Goal: Task Accomplishment & Management: Complete application form

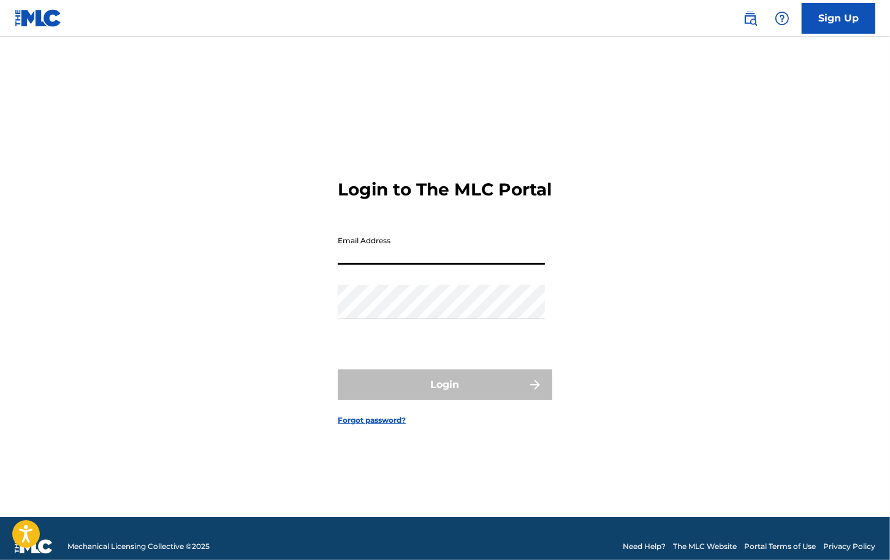
type input "[PERSON_NAME][EMAIL_ADDRESS][DOMAIN_NAME]"
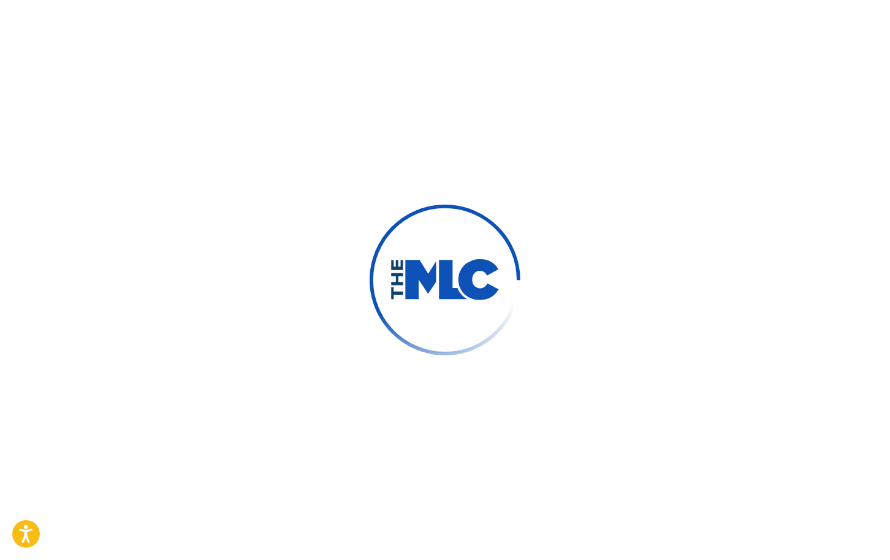
click at [405, 254] on img at bounding box center [445, 280] width 151 height 151
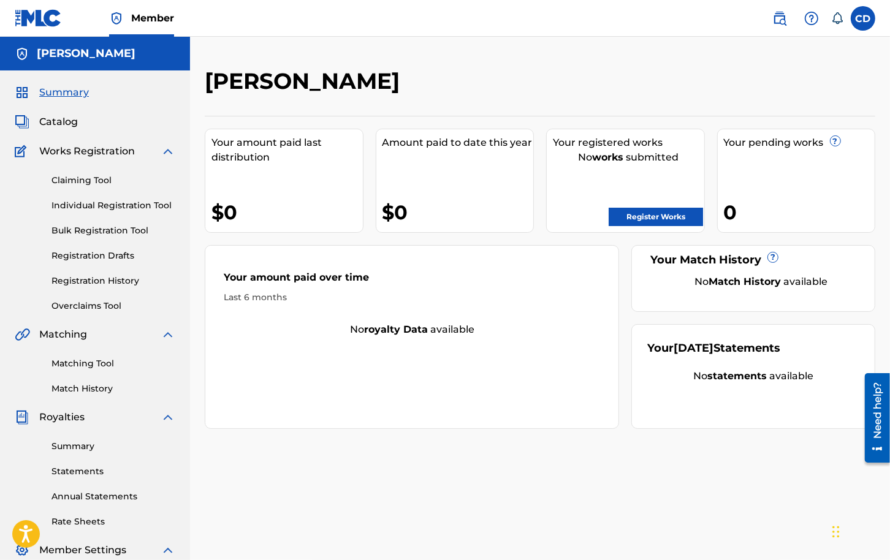
click at [394, 101] on div "[PERSON_NAME]" at bounding box center [463, 85] width 516 height 36
click at [88, 185] on link "Claiming Tool" at bounding box center [114, 180] width 124 height 13
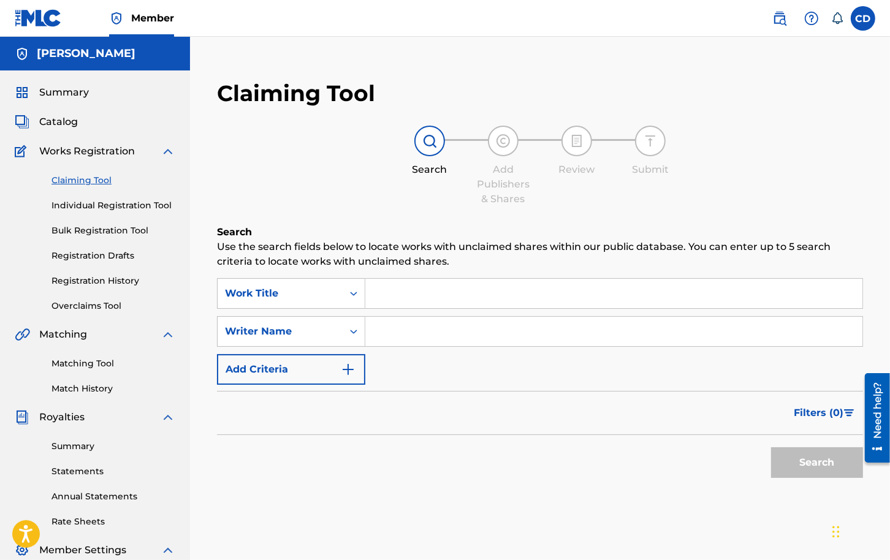
click at [398, 291] on input "Search Form" at bounding box center [613, 293] width 497 height 29
type input "hot in herre"
click at [771, 448] on button "Search" at bounding box center [817, 463] width 92 height 31
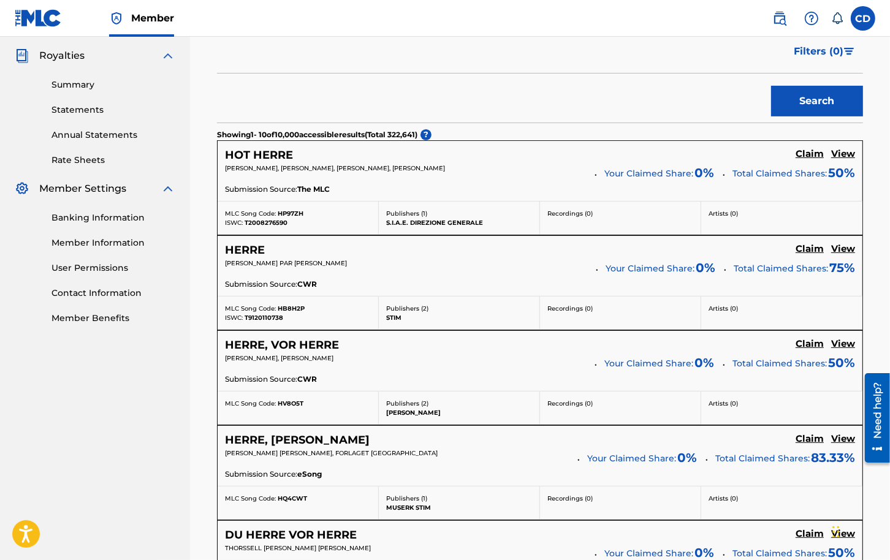
scroll to position [348, 0]
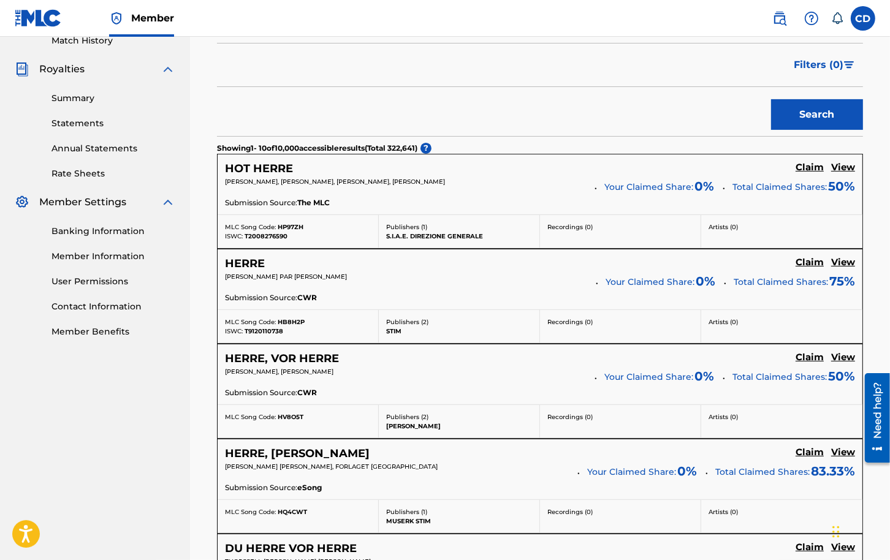
click at [847, 166] on h5 "View" at bounding box center [843, 168] width 24 height 12
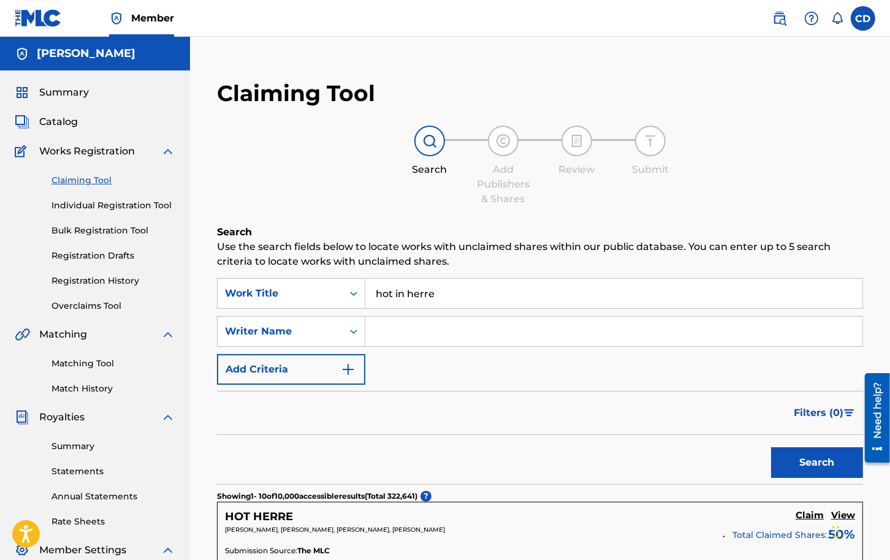
click at [452, 286] on input "hot in herre" at bounding box center [613, 293] width 497 height 29
drag, startPoint x: 445, startPoint y: 294, endPoint x: 299, endPoint y: 294, distance: 146.5
click at [299, 294] on div "SearchWithCriteria1d2dc44f-be24-42d2-83b9-4414b34c2c9b Work Title hot in herre" at bounding box center [540, 293] width 646 height 31
click at [299, 294] on div "Work Title" at bounding box center [280, 293] width 110 height 15
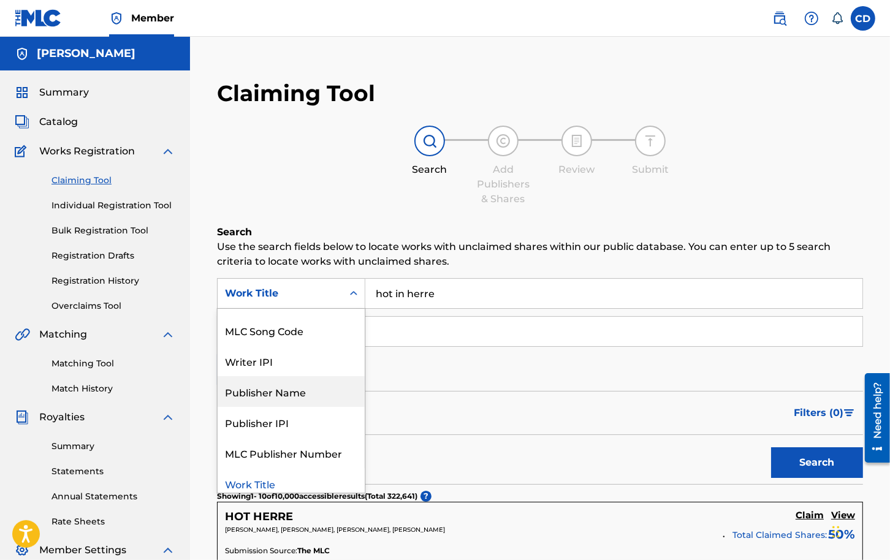
scroll to position [31, 0]
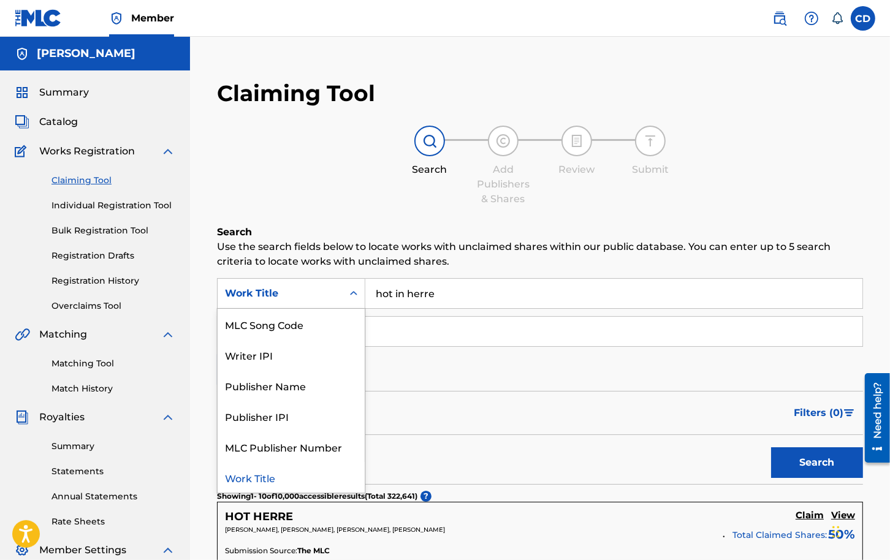
click at [280, 483] on div "Work Title" at bounding box center [291, 477] width 147 height 31
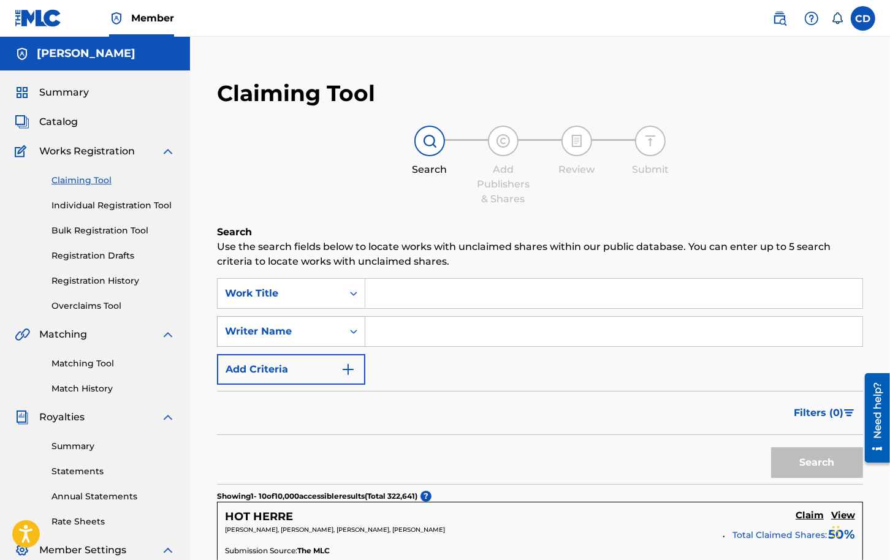
click at [346, 343] on div "Search Form" at bounding box center [354, 331] width 22 height 29
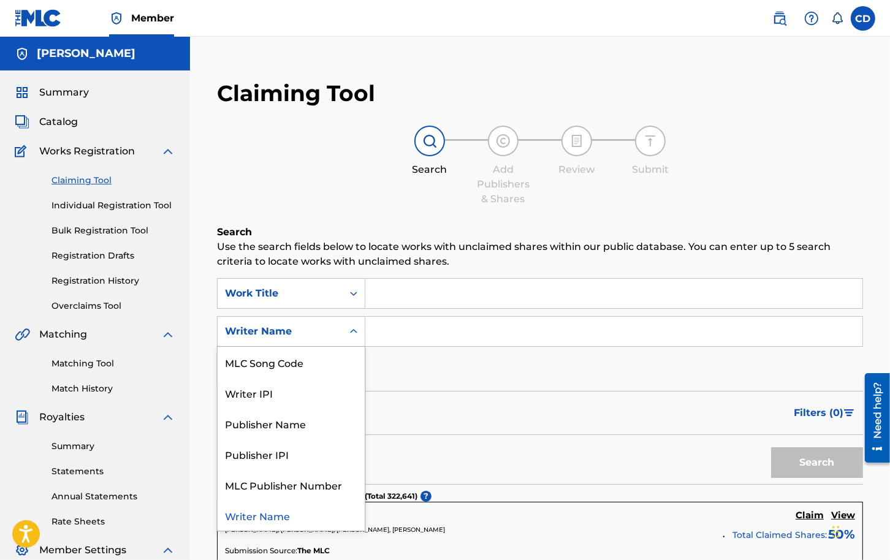
click at [443, 336] on input "Search Form" at bounding box center [613, 331] width 497 height 29
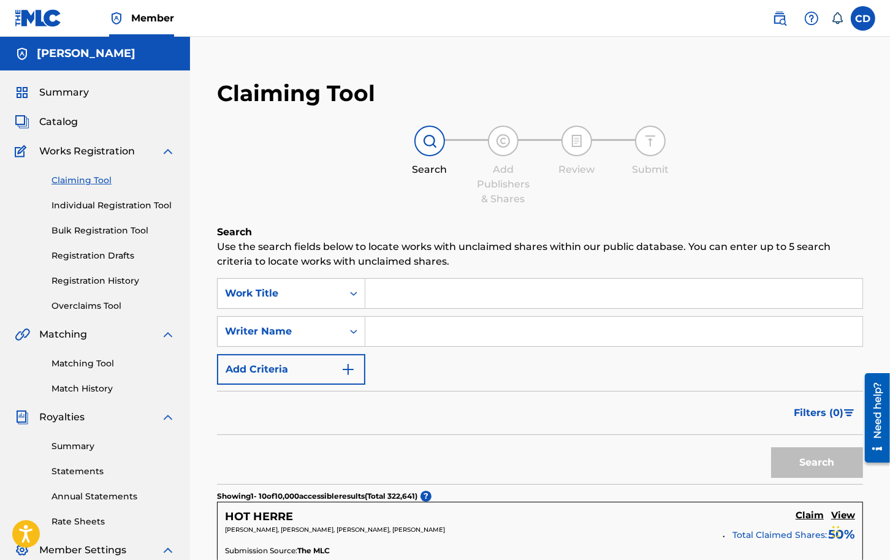
click at [427, 296] on input "Search Form" at bounding box center [613, 293] width 497 height 29
type input "pound town"
click at [815, 468] on button "Search" at bounding box center [817, 463] width 92 height 31
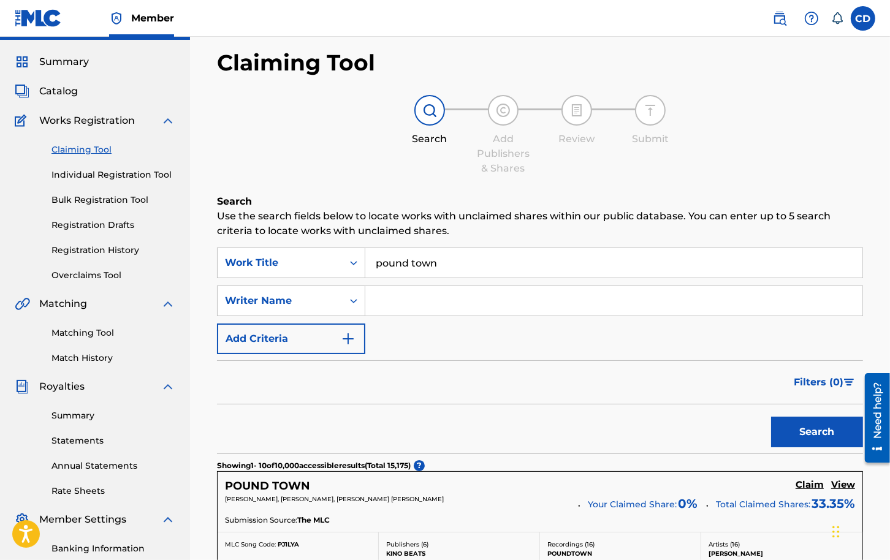
scroll to position [0, 0]
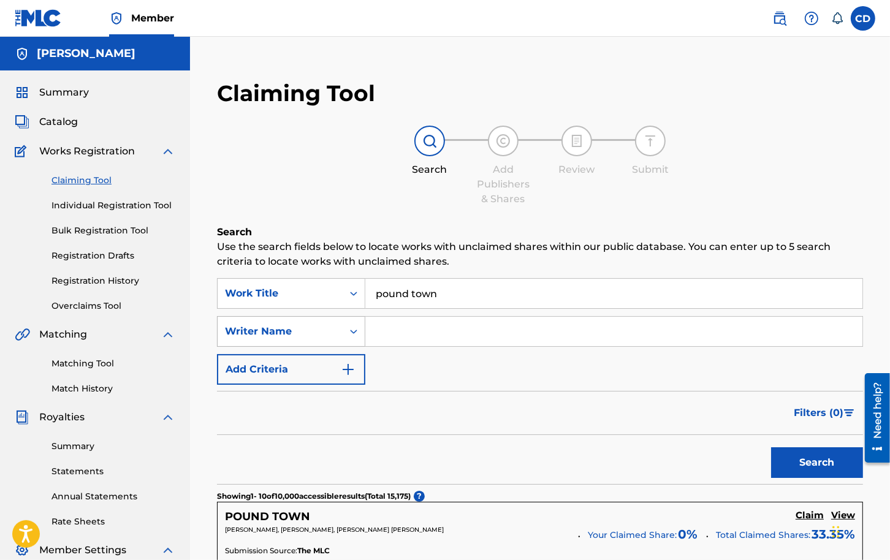
click at [343, 340] on div "Search Form" at bounding box center [354, 332] width 22 height 22
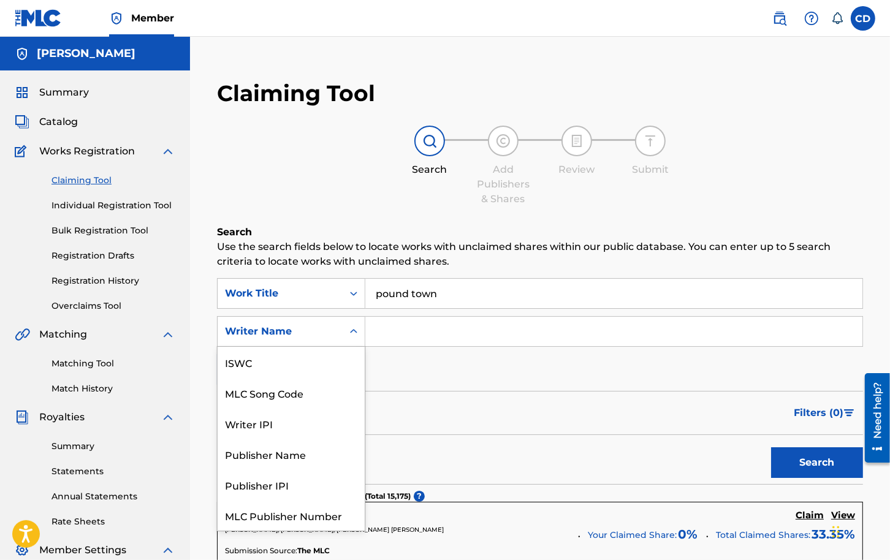
scroll to position [31, 0]
click at [342, 336] on div "Writer Name" at bounding box center [280, 331] width 125 height 23
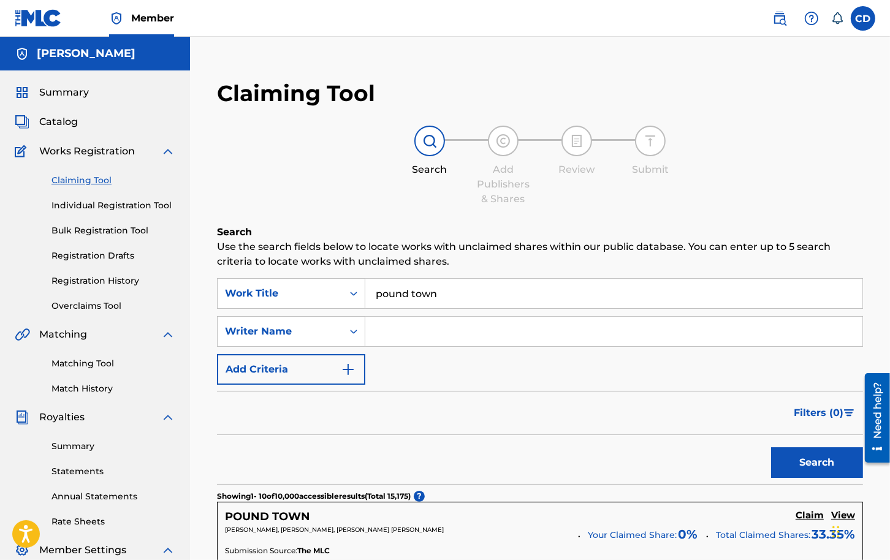
click at [408, 334] on input "Search Form" at bounding box center [613, 331] width 497 height 29
click at [771, 448] on button "Search" at bounding box center [817, 463] width 92 height 31
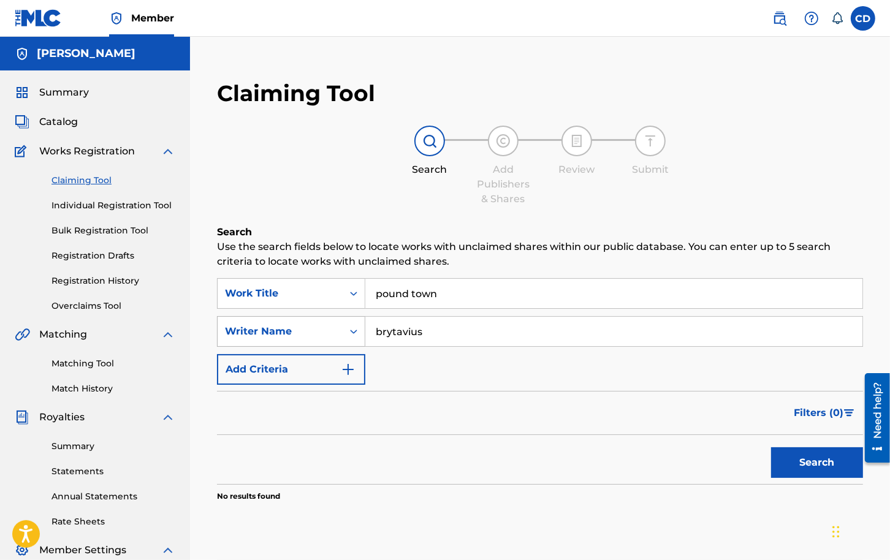
drag, startPoint x: 455, startPoint y: 331, endPoint x: 354, endPoint y: 331, distance: 101.2
click at [354, 331] on div "SearchWithCriteria6ed753da-cd99-4a1c-9ca7-3653f469d41f Writer Name [PERSON_NAME]" at bounding box center [540, 331] width 646 height 31
click at [771, 448] on button "Search" at bounding box center [817, 463] width 92 height 31
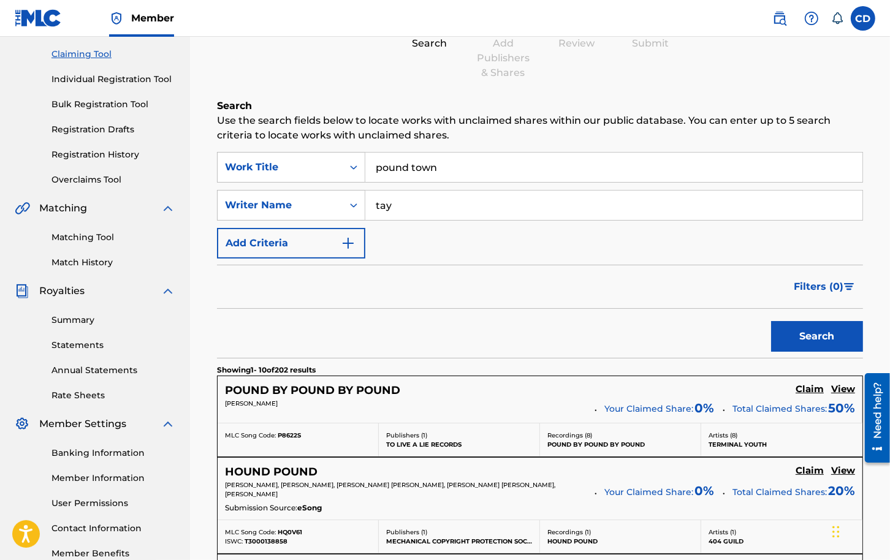
scroll to position [132, 0]
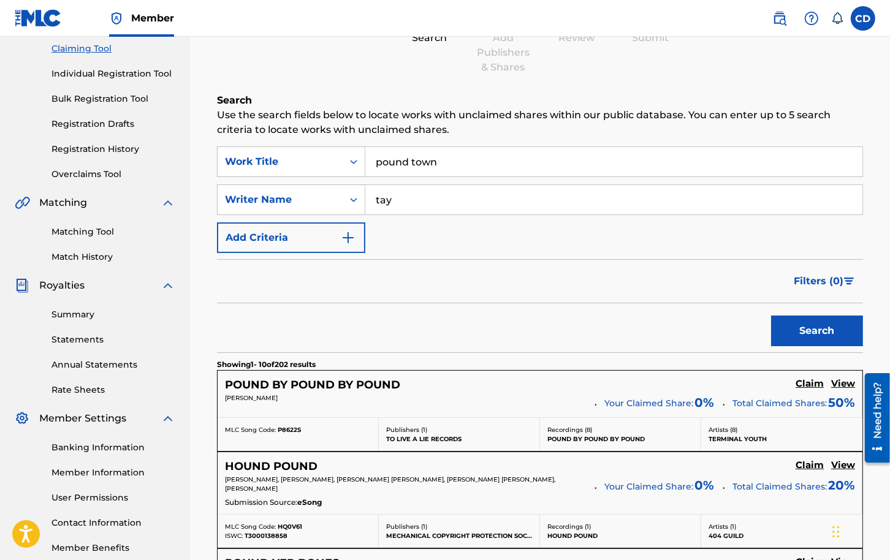
click at [386, 199] on input "tay" at bounding box center [613, 199] width 497 height 29
type input "i"
type input "[PERSON_NAME]"
click at [771, 316] on button "Search" at bounding box center [817, 331] width 92 height 31
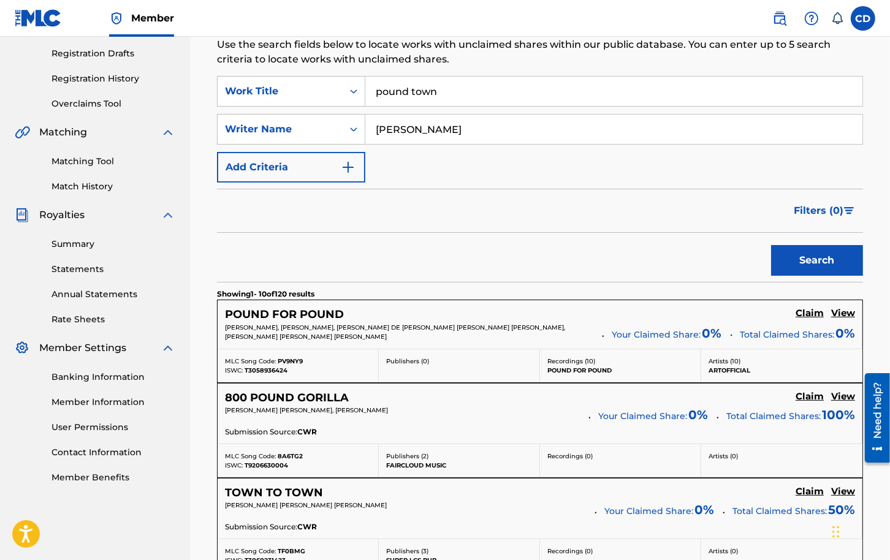
scroll to position [216, 0]
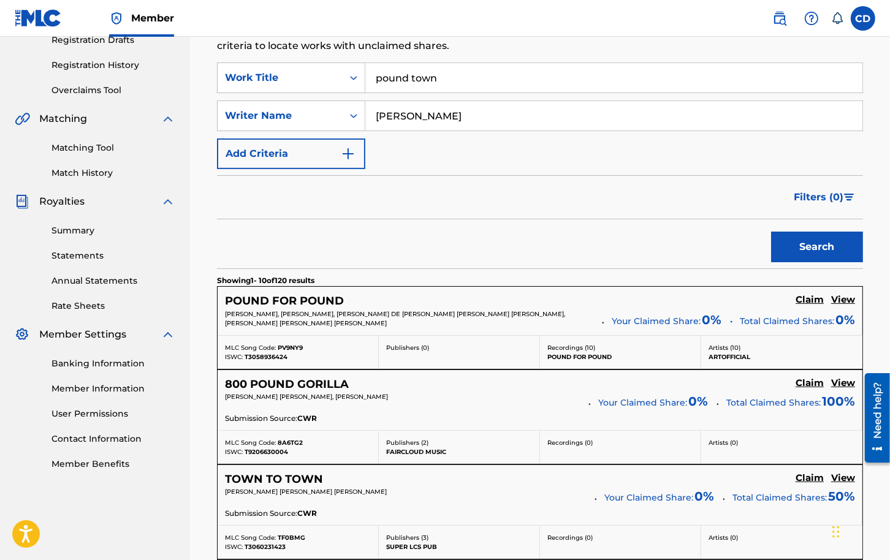
click at [391, 114] on input "[PERSON_NAME]" at bounding box center [613, 115] width 497 height 29
click at [771, 232] on button "Search" at bounding box center [817, 247] width 92 height 31
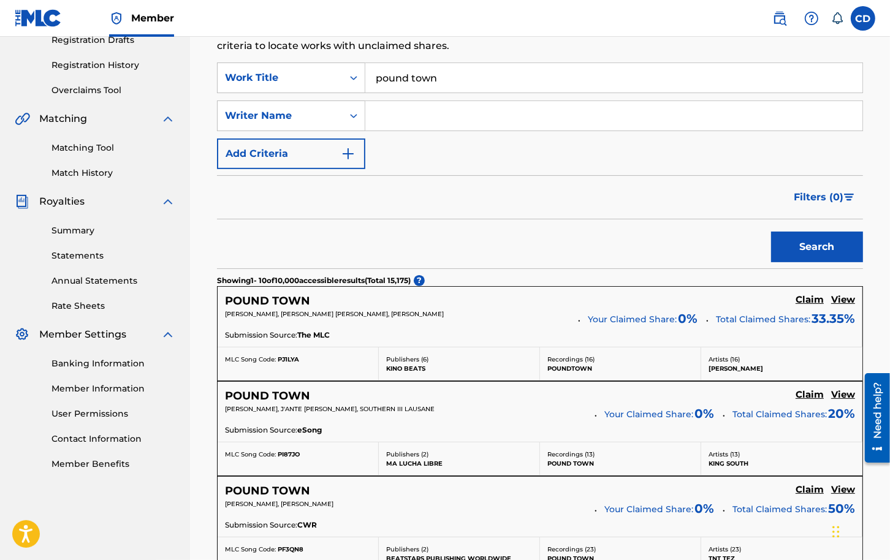
scroll to position [238, 0]
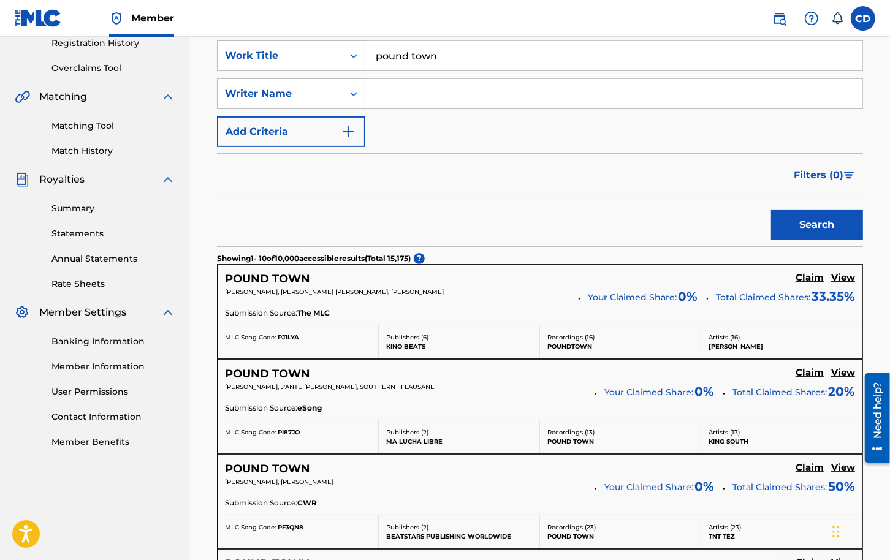
click at [838, 273] on h5 "View" at bounding box center [843, 278] width 24 height 12
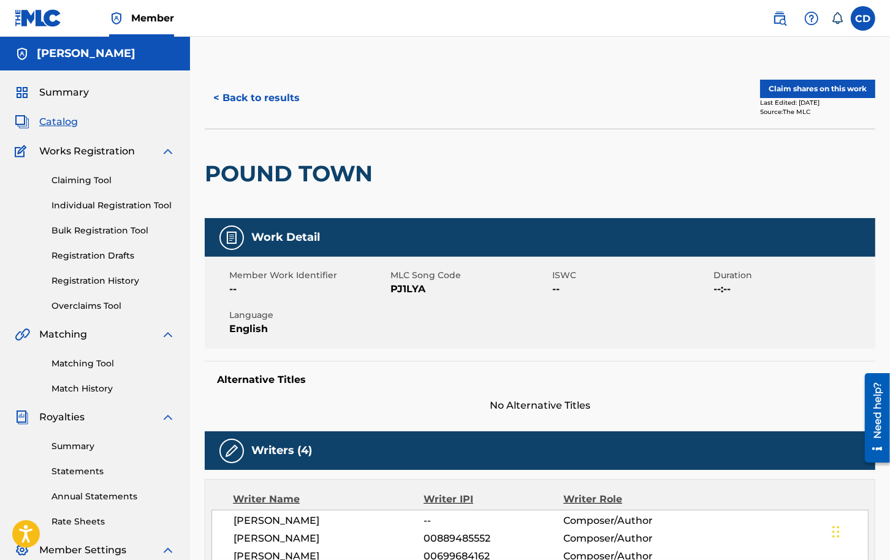
scroll to position [12, 0]
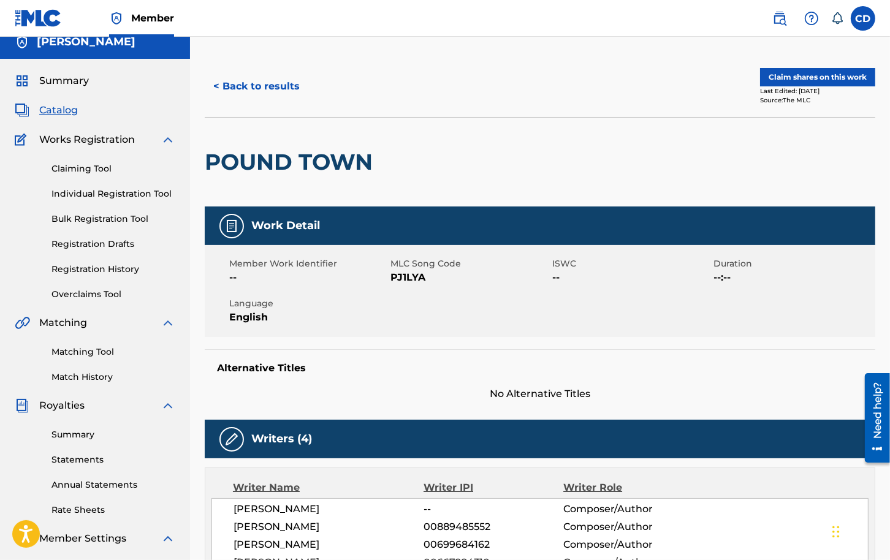
click at [828, 76] on button "Claim shares on this work" at bounding box center [817, 77] width 115 height 18
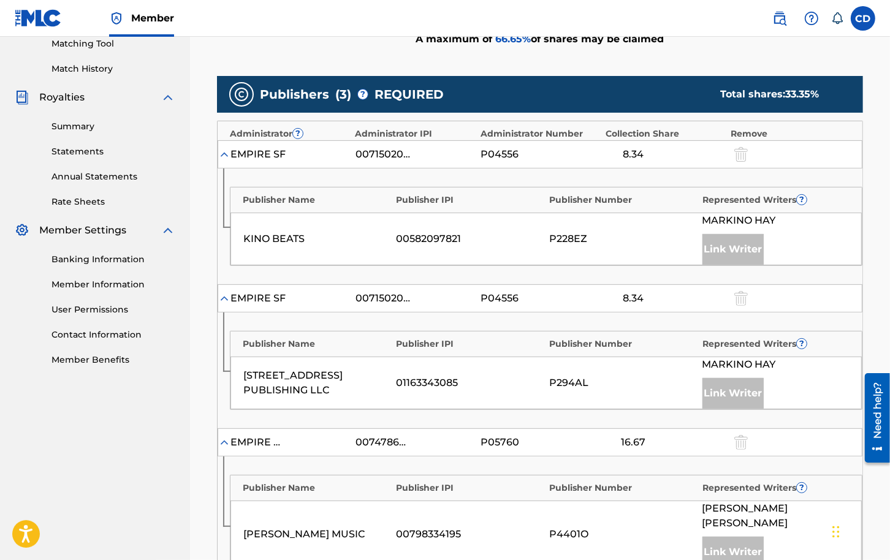
scroll to position [323, 0]
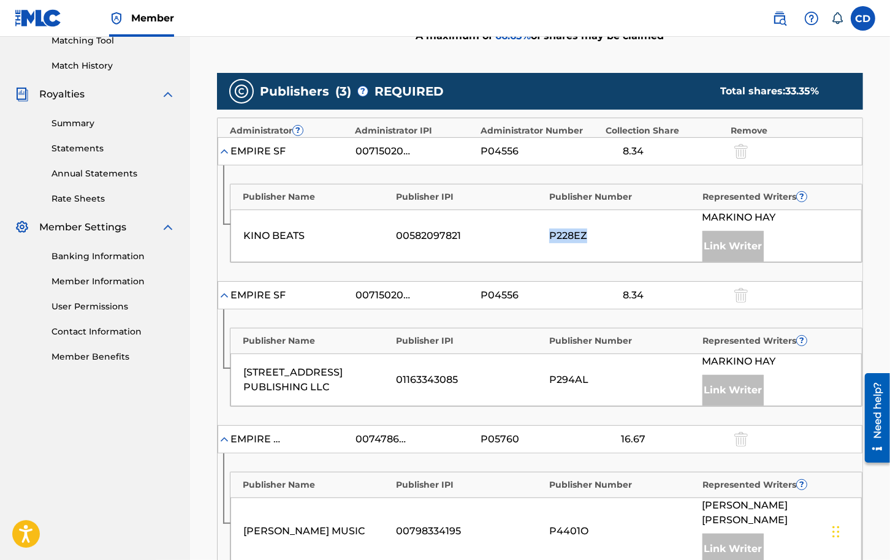
drag, startPoint x: 563, startPoint y: 229, endPoint x: 586, endPoint y: 229, distance: 22.7
click at [586, 229] on div "P228EZ" at bounding box center [622, 236] width 147 height 15
drag, startPoint x: 709, startPoint y: 211, endPoint x: 780, endPoint y: 211, distance: 71.1
click at [780, 211] on div "[PERSON_NAME]" at bounding box center [776, 217] width 147 height 15
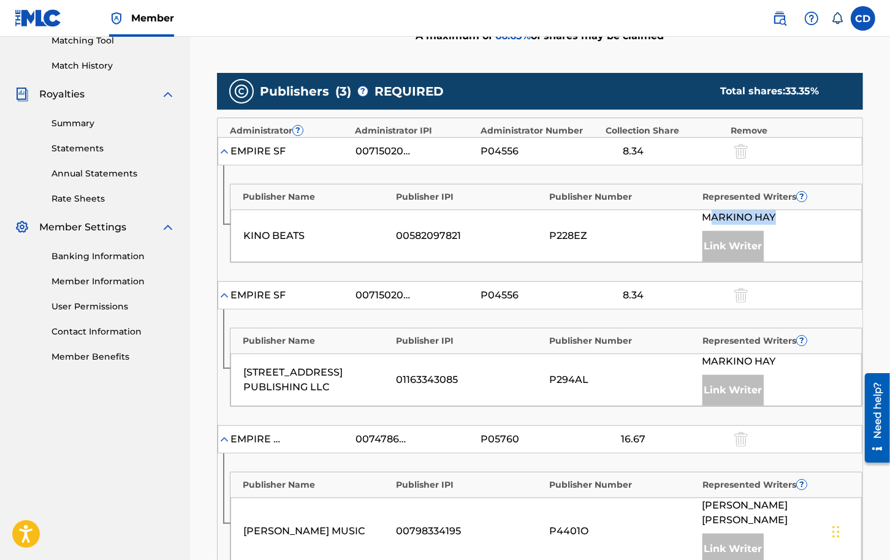
click at [780, 211] on div "[PERSON_NAME]" at bounding box center [776, 217] width 147 height 15
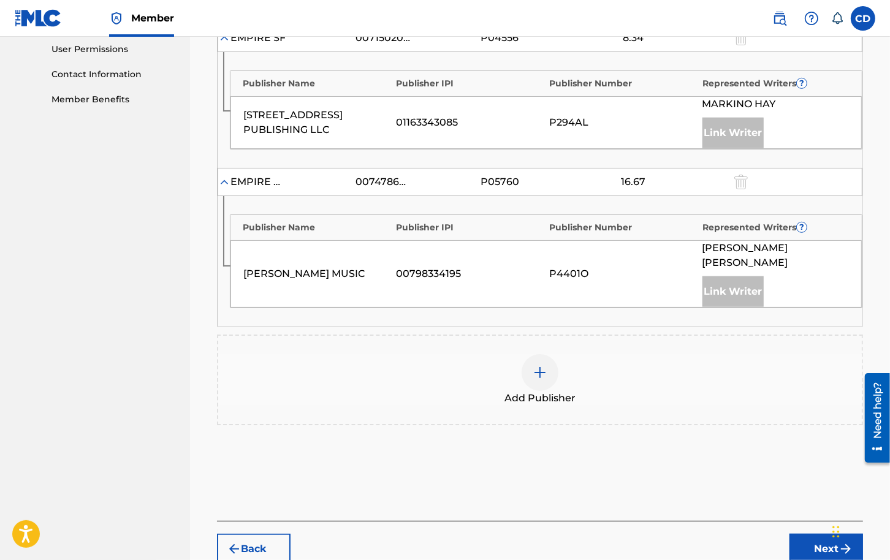
scroll to position [12, 0]
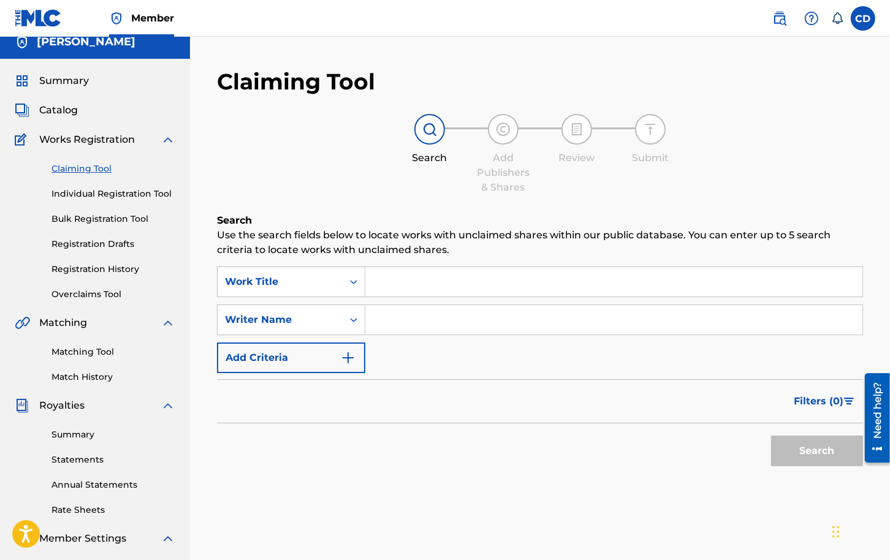
scroll to position [199, 0]
